Goal: Transaction & Acquisition: Purchase product/service

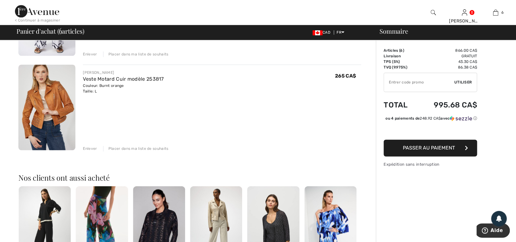
scroll to position [502, 0]
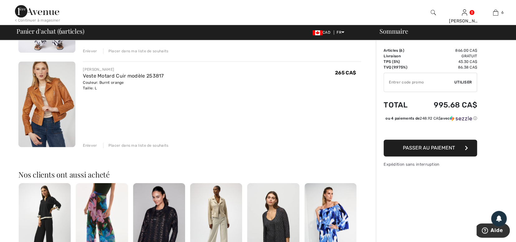
click at [127, 147] on div "Placer dans ma liste de souhaits" at bounding box center [135, 146] width 65 height 6
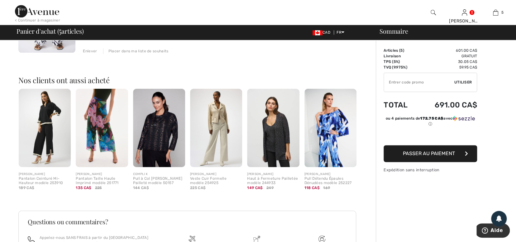
click at [327, 127] on img at bounding box center [331, 128] width 52 height 78
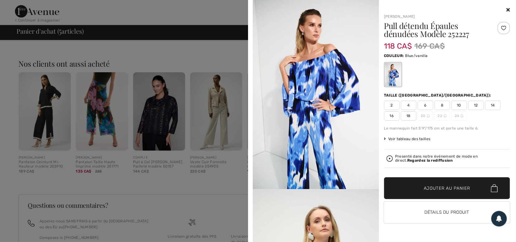
scroll to position [536, 0]
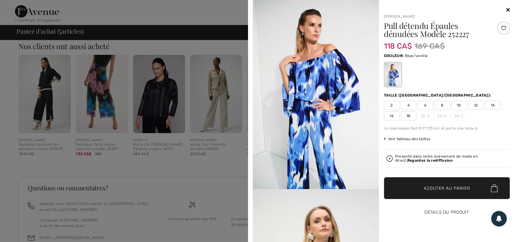
click at [453, 210] on button "Détails du produit" at bounding box center [447, 213] width 126 height 22
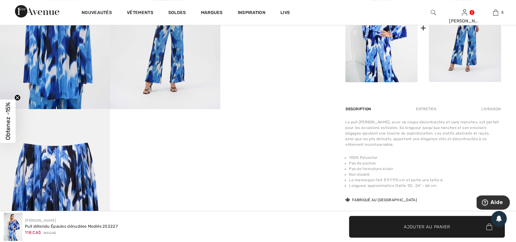
scroll to position [315, 0]
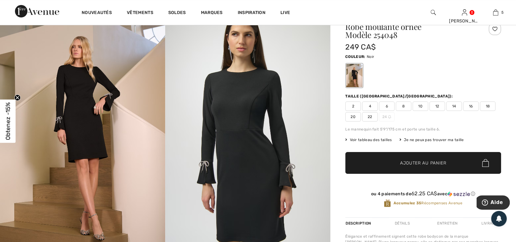
scroll to position [24, 0]
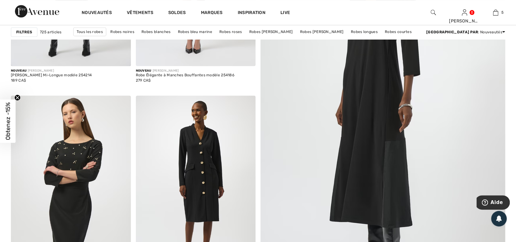
scroll to position [201, 0]
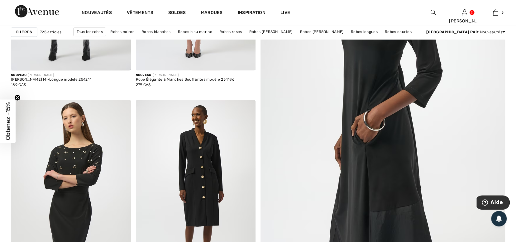
click at [393, 129] on img at bounding box center [383, 111] width 294 height 440
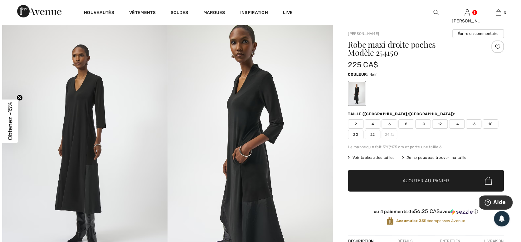
scroll to position [9, 0]
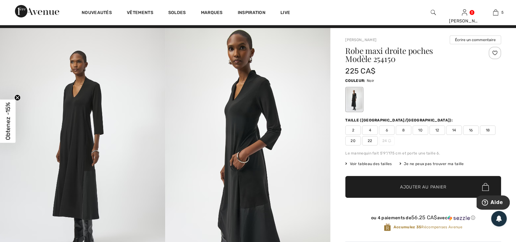
click at [95, 128] on img at bounding box center [82, 151] width 165 height 247
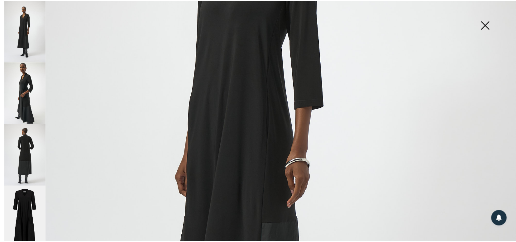
scroll to position [231, 0]
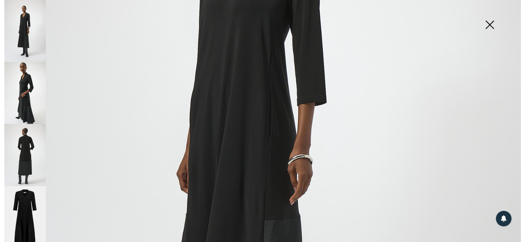
click at [488, 25] on img at bounding box center [489, 25] width 31 height 32
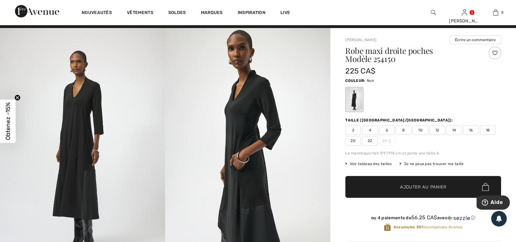
click at [420, 130] on span "10" at bounding box center [421, 130] width 16 height 9
click at [419, 188] on span "Ajouter au panier" at bounding box center [423, 187] width 46 height 7
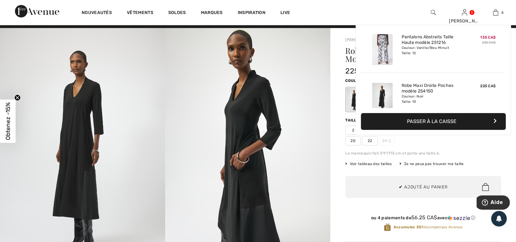
scroll to position [213, 0]
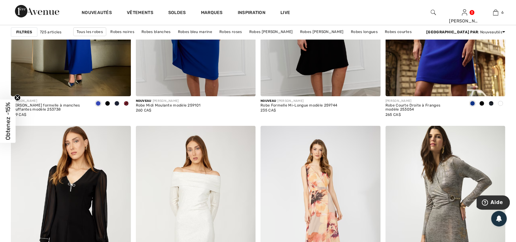
scroll to position [1310, 0]
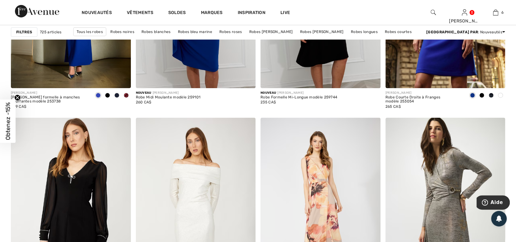
click at [502, 93] on span at bounding box center [500, 95] width 5 height 5
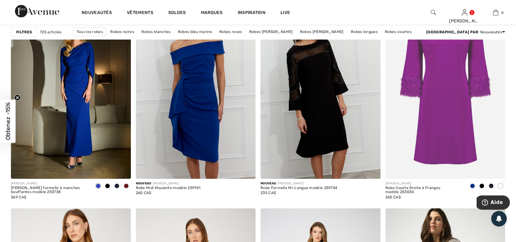
scroll to position [1232, 0]
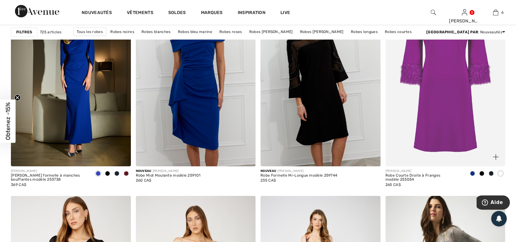
click at [479, 128] on img at bounding box center [446, 77] width 120 height 180
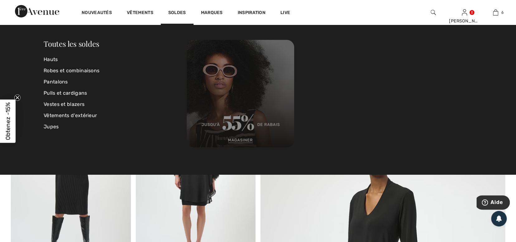
click at [238, 137] on img at bounding box center [241, 94] width 108 height 108
click at [236, 120] on img at bounding box center [241, 94] width 108 height 108
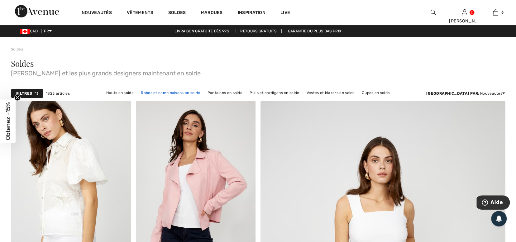
click at [159, 91] on link "Robes et combinaisons en solde" at bounding box center [170, 93] width 65 height 8
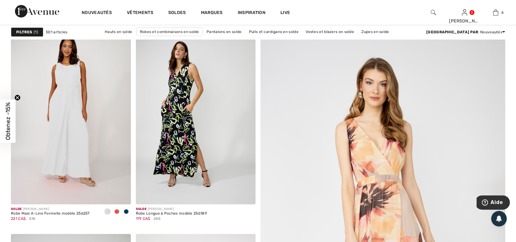
scroll to position [80, 0]
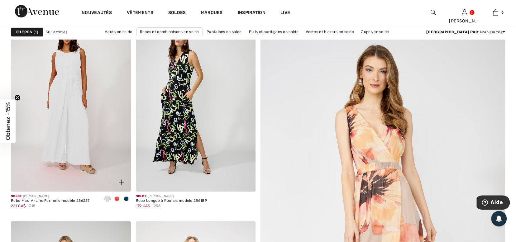
click at [73, 95] on img at bounding box center [71, 102] width 120 height 180
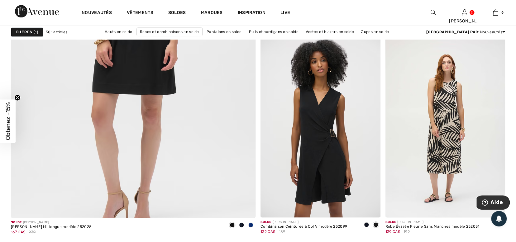
scroll to position [1852, 0]
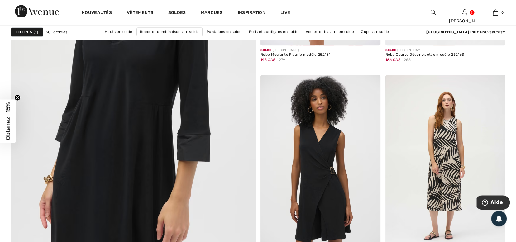
click at [214, 150] on img at bounding box center [133, 86] width 294 height 440
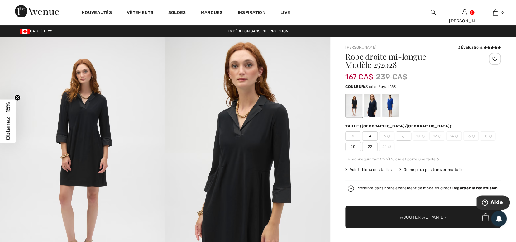
click at [391, 106] on div at bounding box center [390, 105] width 16 height 23
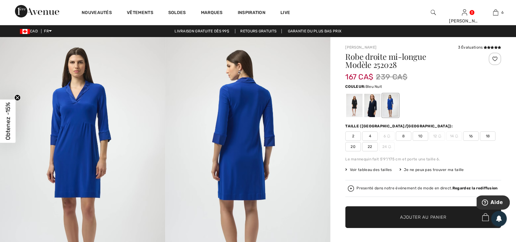
click at [366, 107] on div at bounding box center [372, 105] width 16 height 23
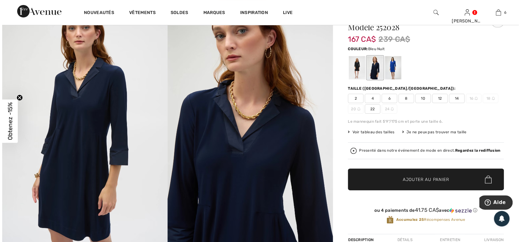
scroll to position [34, 0]
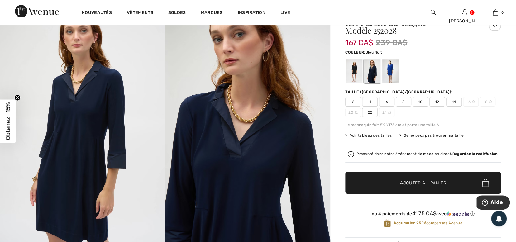
click at [269, 216] on img at bounding box center [247, 126] width 165 height 247
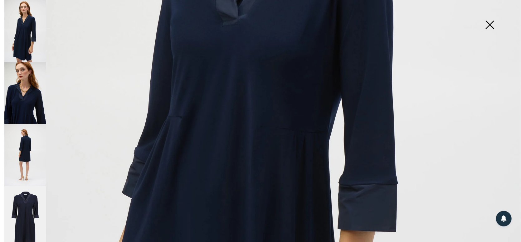
scroll to position [292, 0]
click at [27, 103] on img at bounding box center [24, 93] width 41 height 62
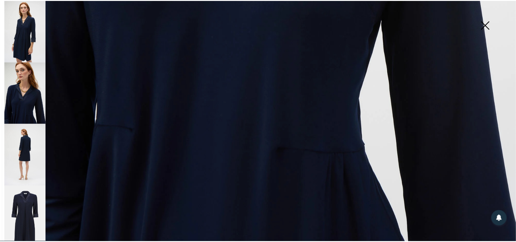
scroll to position [525, 0]
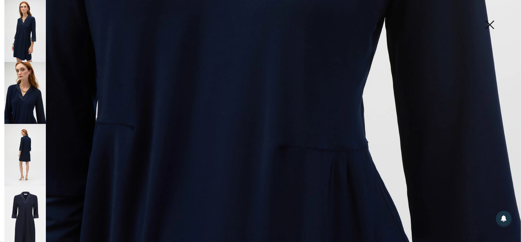
click at [492, 25] on img at bounding box center [489, 25] width 31 height 32
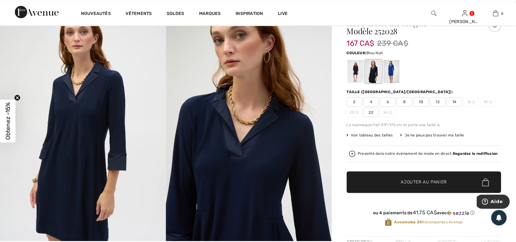
scroll to position [524, 0]
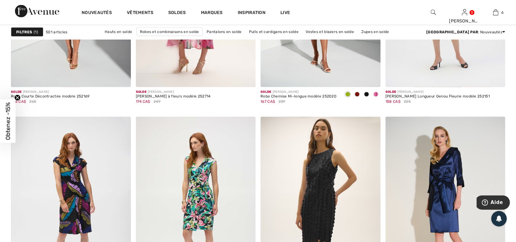
scroll to position [2246, 0]
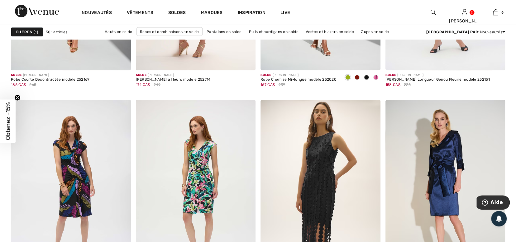
click at [10, 121] on span "Obtenez -15%" at bounding box center [7, 121] width 7 height 38
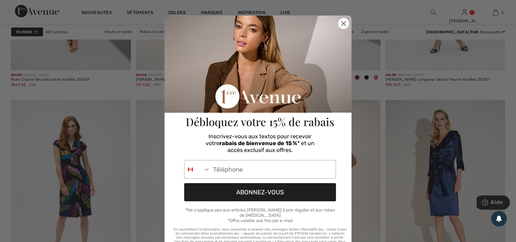
click at [342, 22] on icon "Close dialog" at bounding box center [344, 24] width 4 height 4
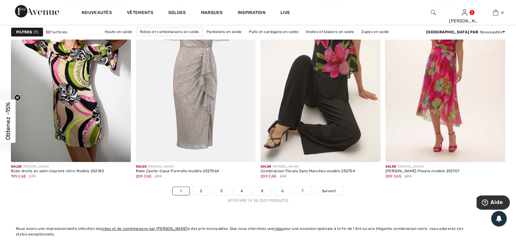
scroll to position [3080, 0]
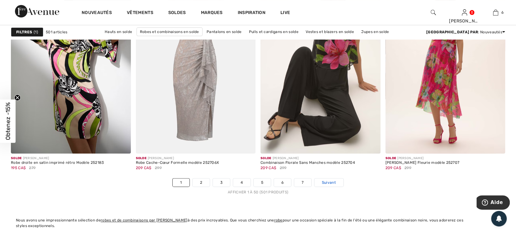
click at [329, 180] on span "Suivant" at bounding box center [329, 183] width 14 height 6
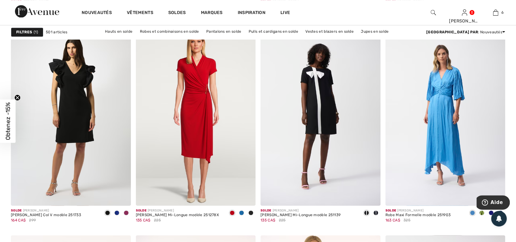
scroll to position [2135, 0]
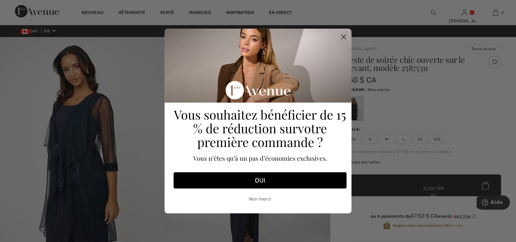
click at [342, 35] on circle "Fermer la boîte de dialogue" at bounding box center [344, 37] width 10 height 10
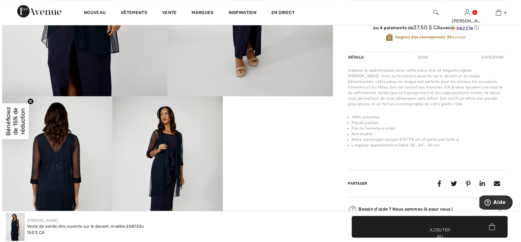
scroll to position [214, 0]
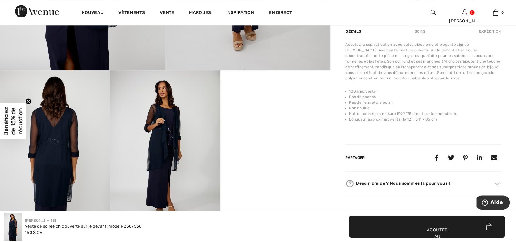
click at [51, 157] on img at bounding box center [55, 152] width 110 height 165
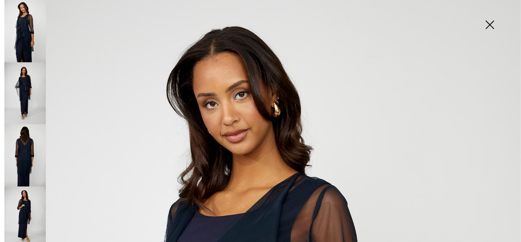
click at [27, 147] on img at bounding box center [24, 155] width 41 height 62
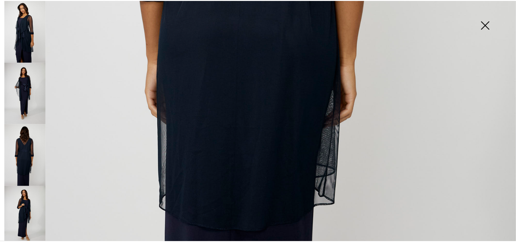
scroll to position [420, 0]
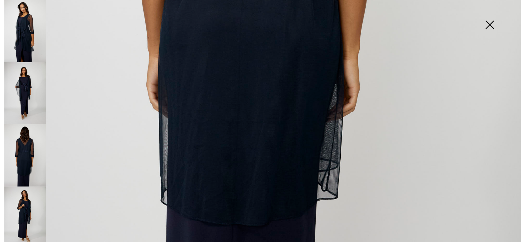
click at [486, 24] on img at bounding box center [489, 25] width 31 height 32
